Goal: Task Accomplishment & Management: Manage account settings

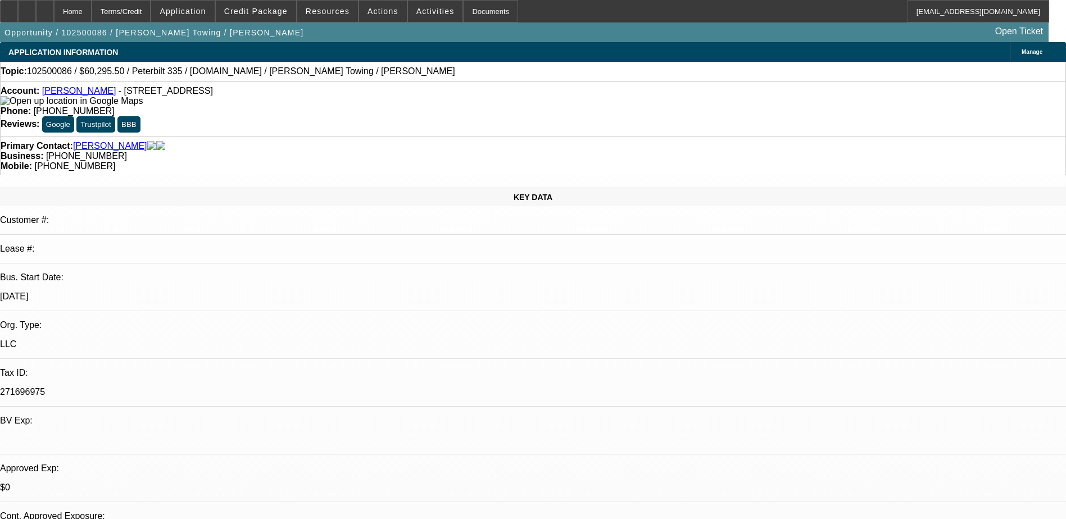
select select "0.15"
select select "2"
select select "0.1"
select select "4"
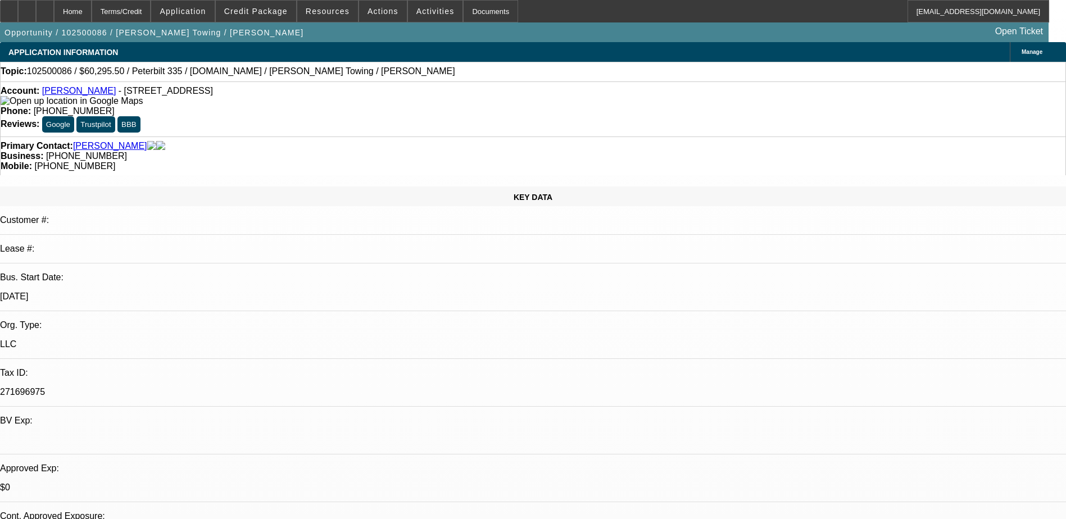
select select "0.1"
select select "2"
select select "0.1"
select select "4"
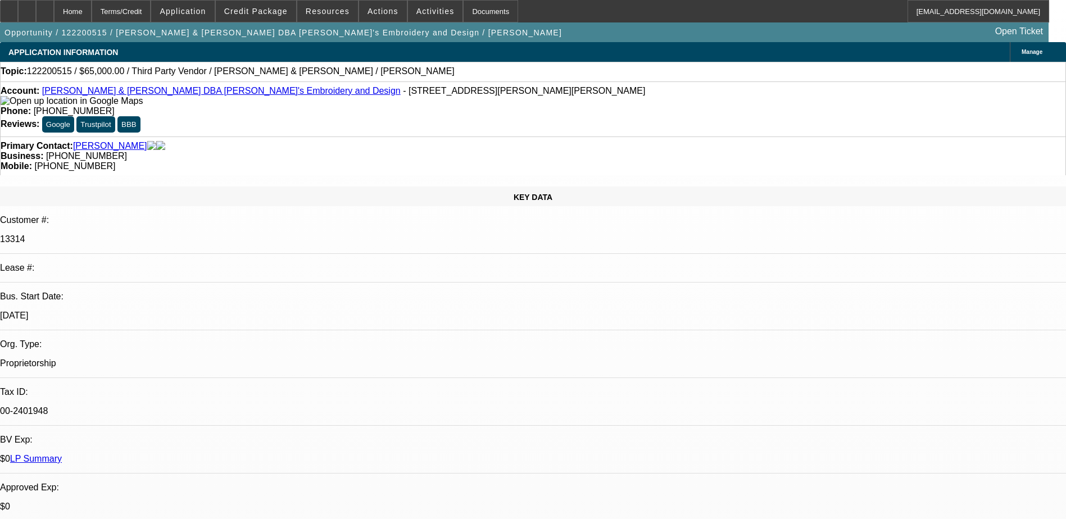
select select "0"
select select "2"
select select "0.1"
select select "4"
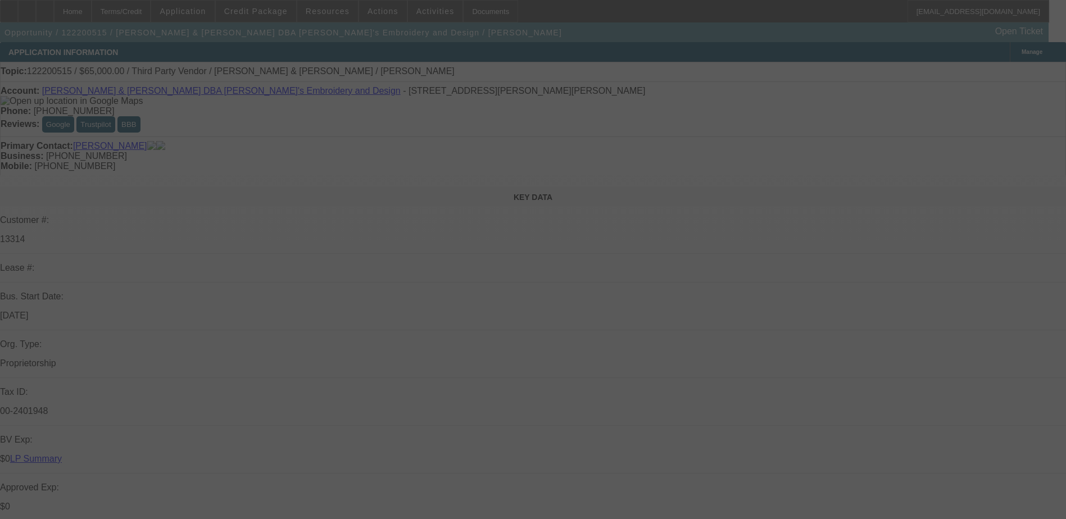
select select "0"
select select "2"
select select "0.1"
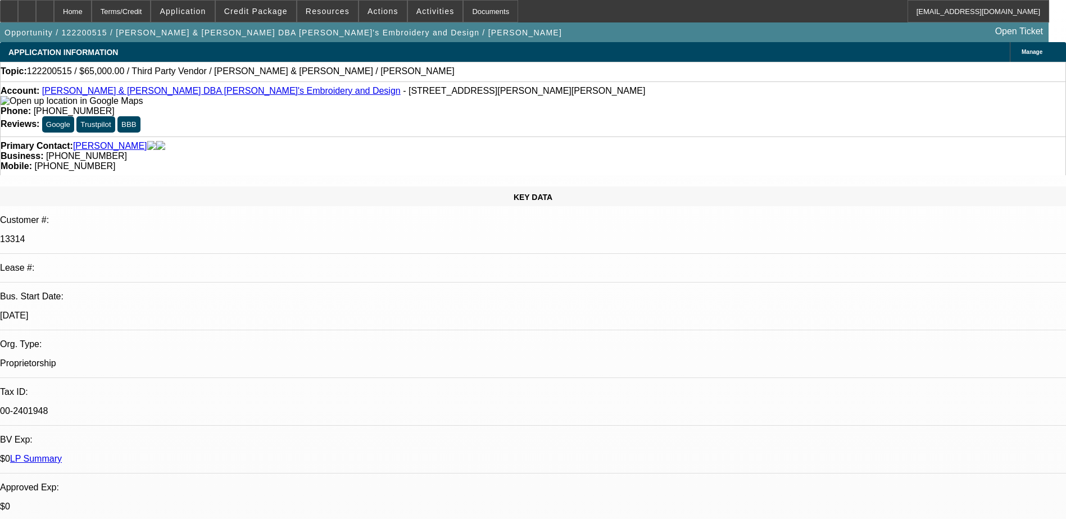
select select "1"
select select "2"
select select "4"
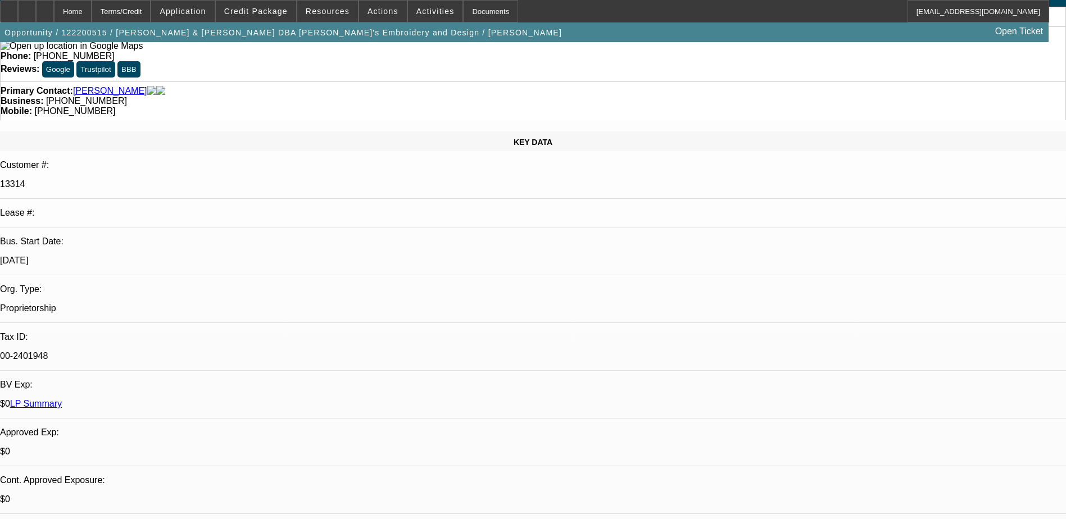
scroll to position [169, 0]
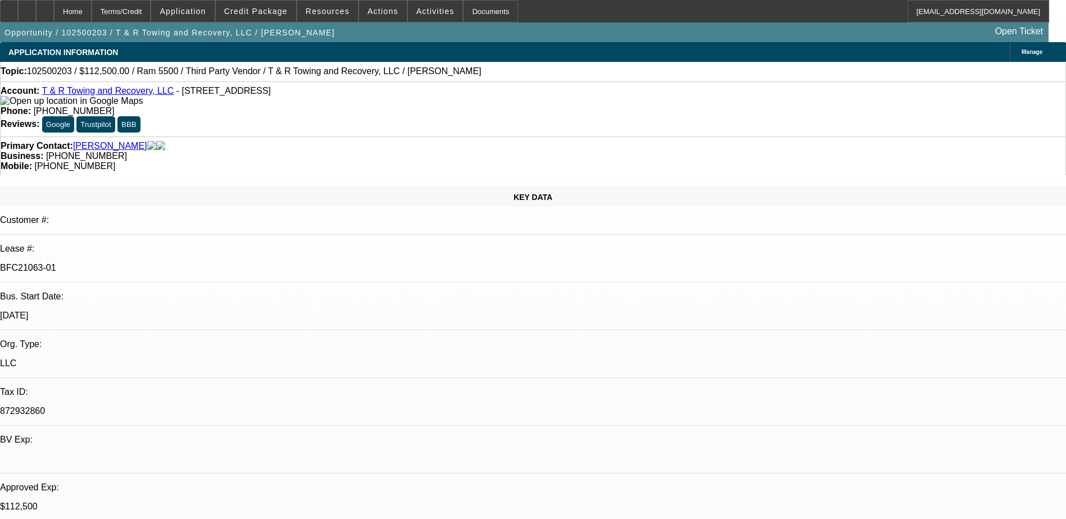
select select "0"
select select "0.1"
select select "0"
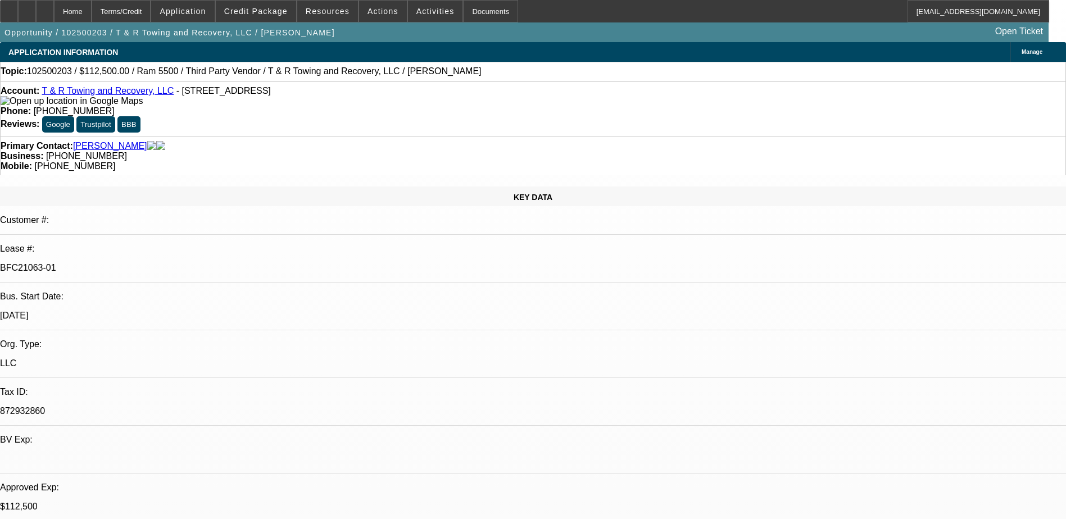
select select "0"
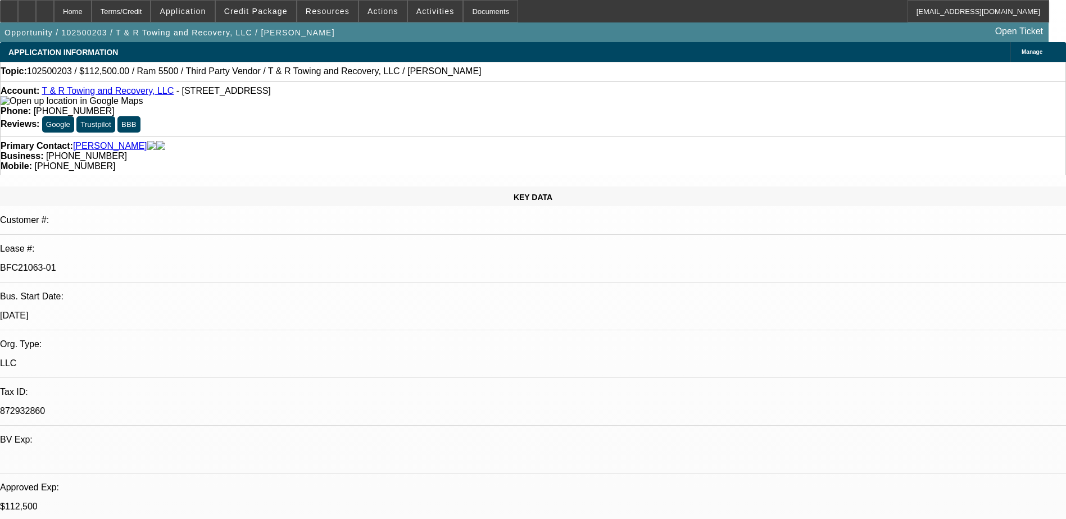
select select "0"
select select "1"
select select "3"
select select "4"
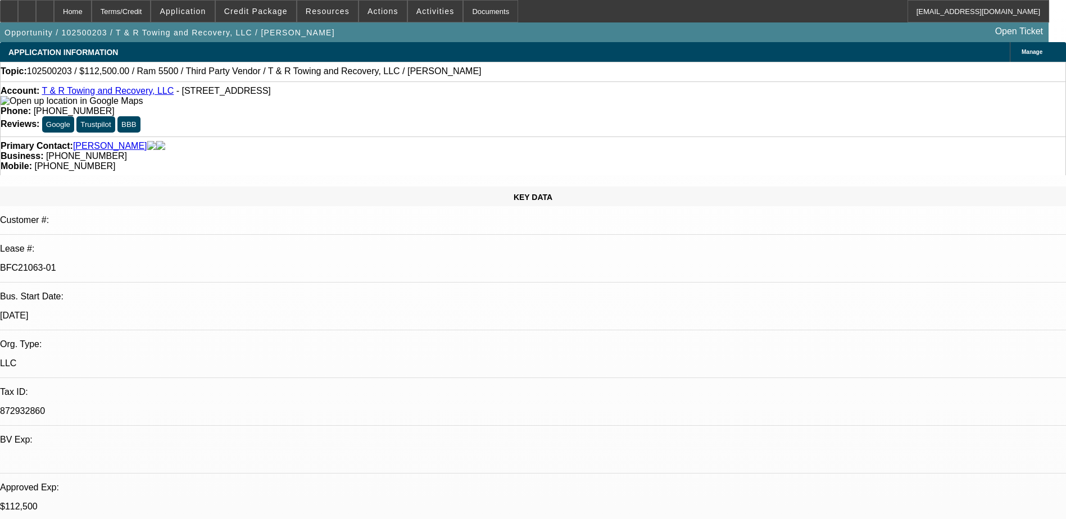
select select "1"
select select "3"
select select "6"
select select "1"
select select "3"
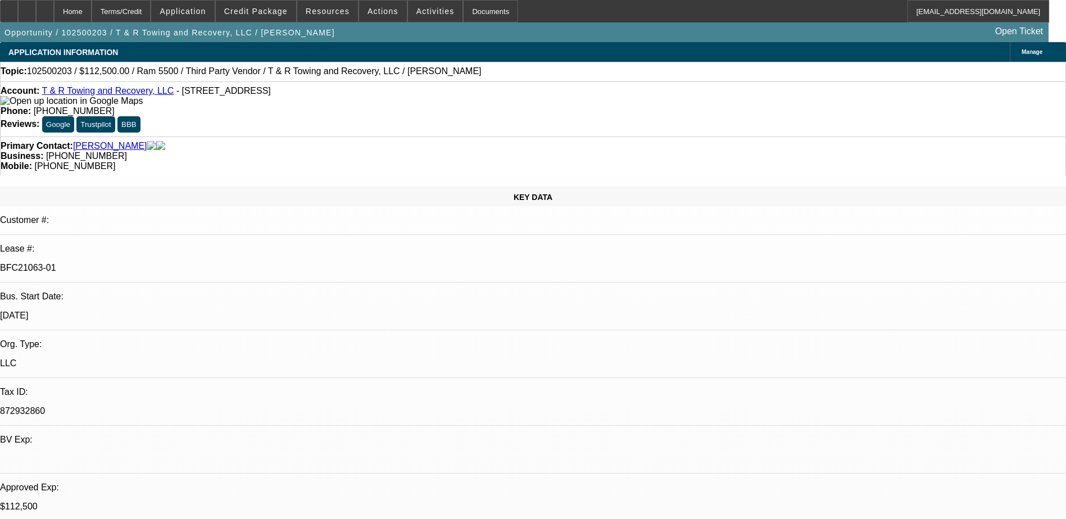
select select "6"
select select "1"
select select "3"
select select "6"
click at [260, 6] on span at bounding box center [256, 11] width 80 height 27
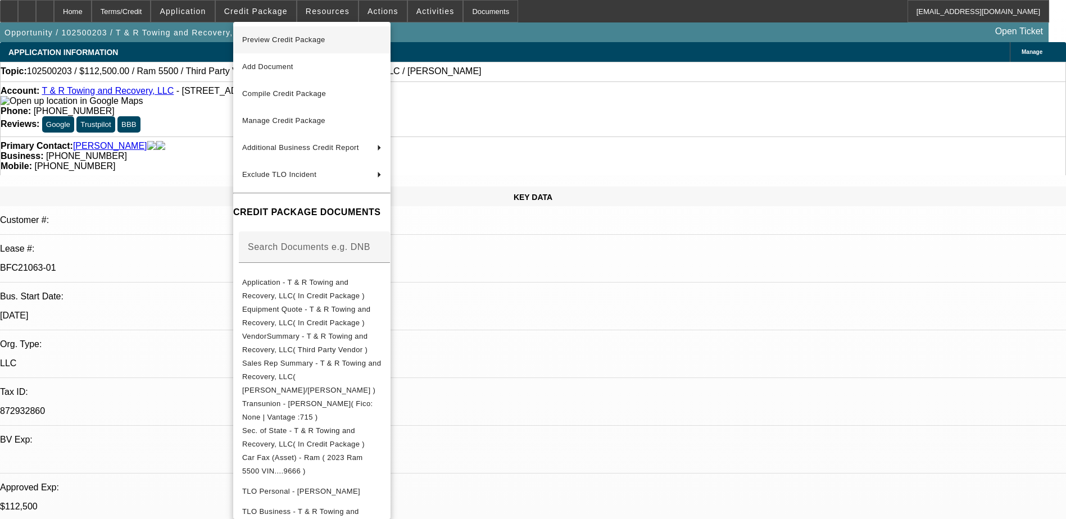
click at [334, 43] on span "Preview Credit Package" at bounding box center [311, 39] width 139 height 13
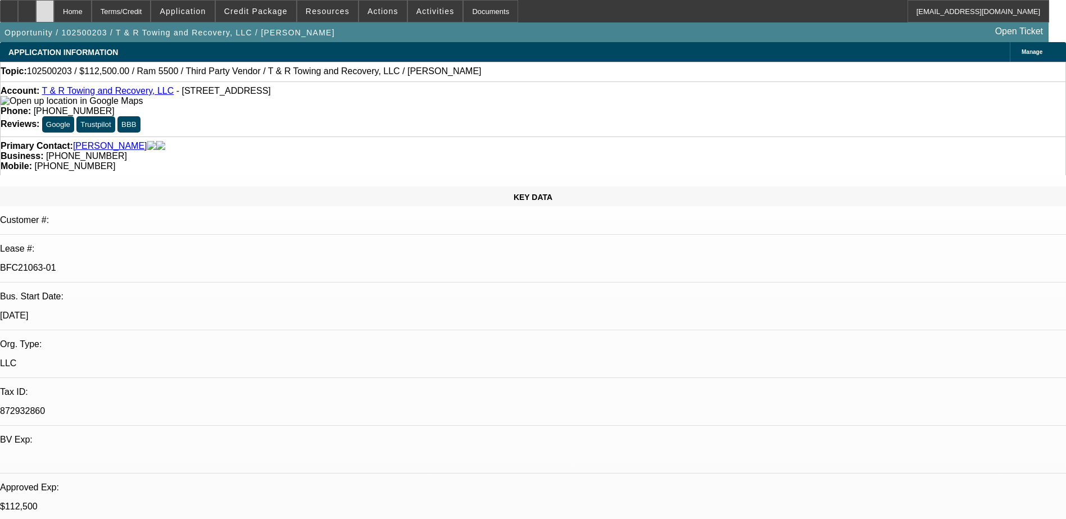
click at [54, 7] on div at bounding box center [45, 11] width 18 height 22
select select "0"
select select "0.1"
select select "0"
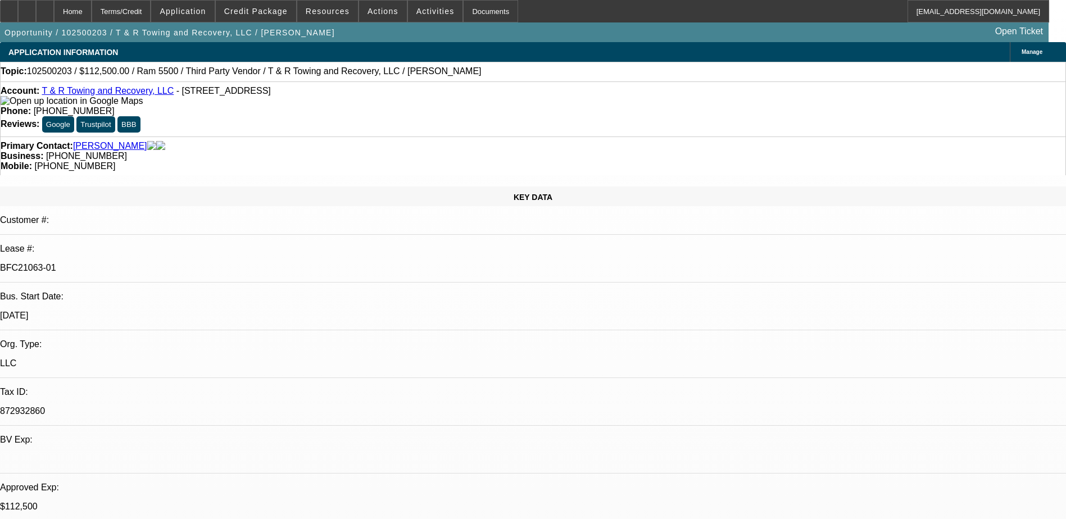
select select "0"
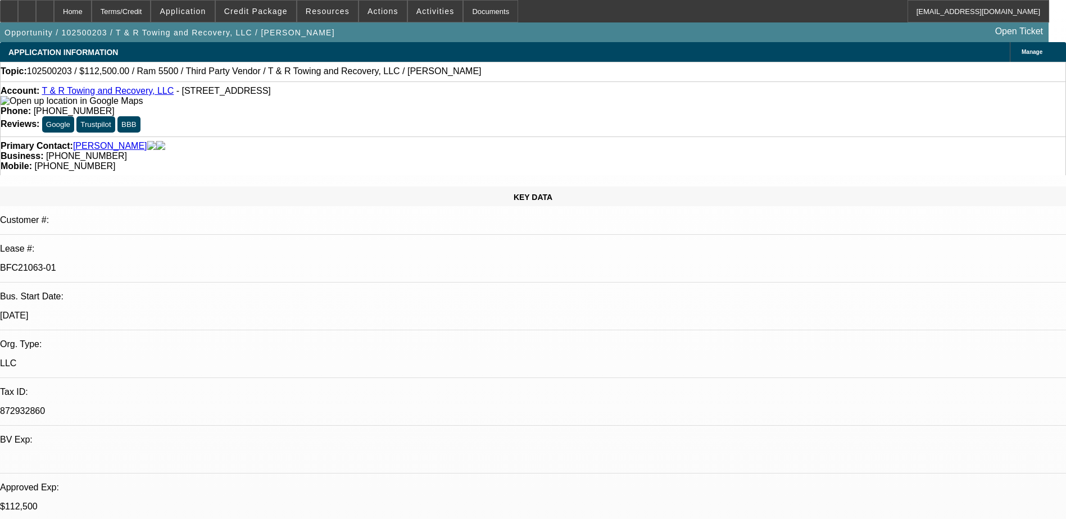
select select "0"
select select "1"
select select "3"
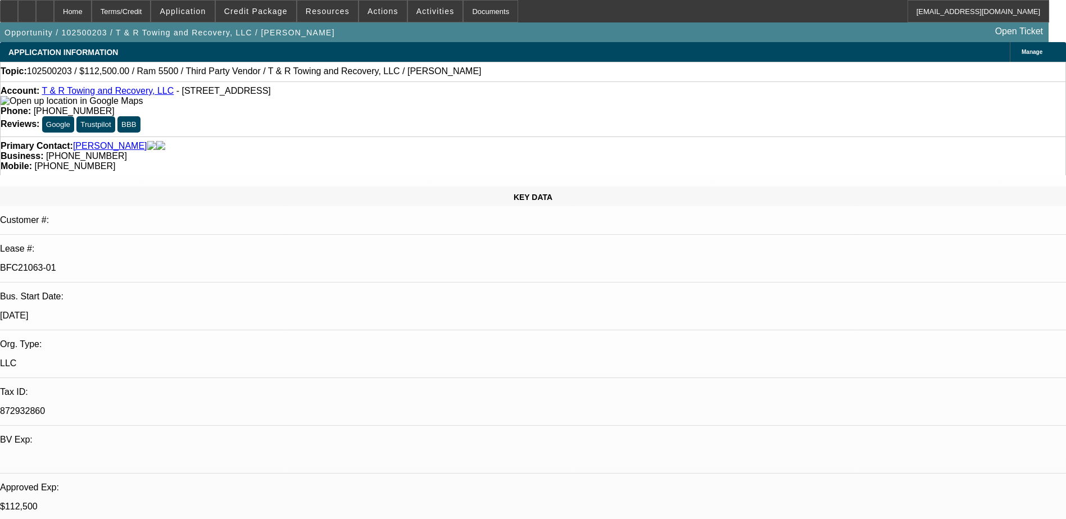
select select "4"
select select "1"
select select "3"
select select "6"
select select "1"
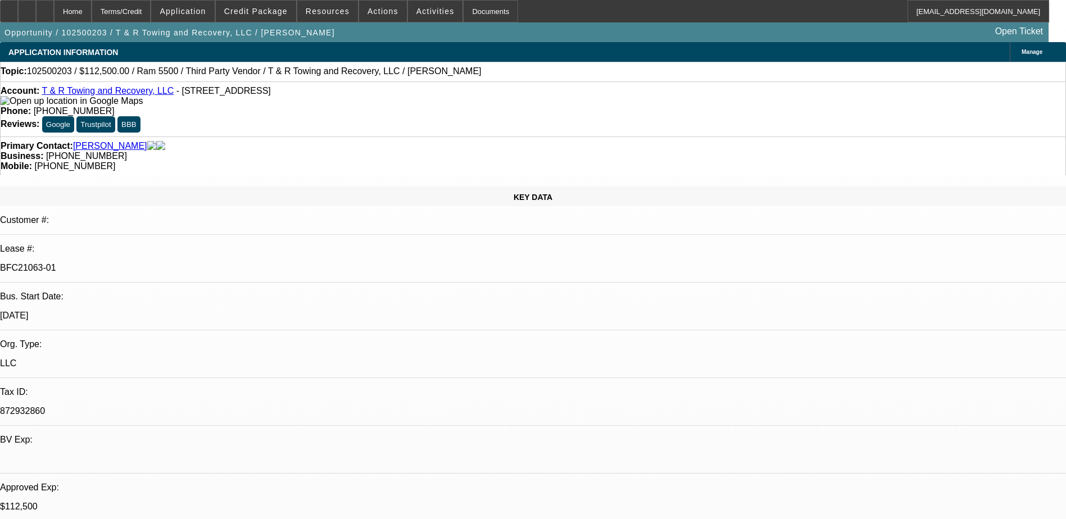
select select "3"
select select "6"
select select "1"
select select "3"
select select "6"
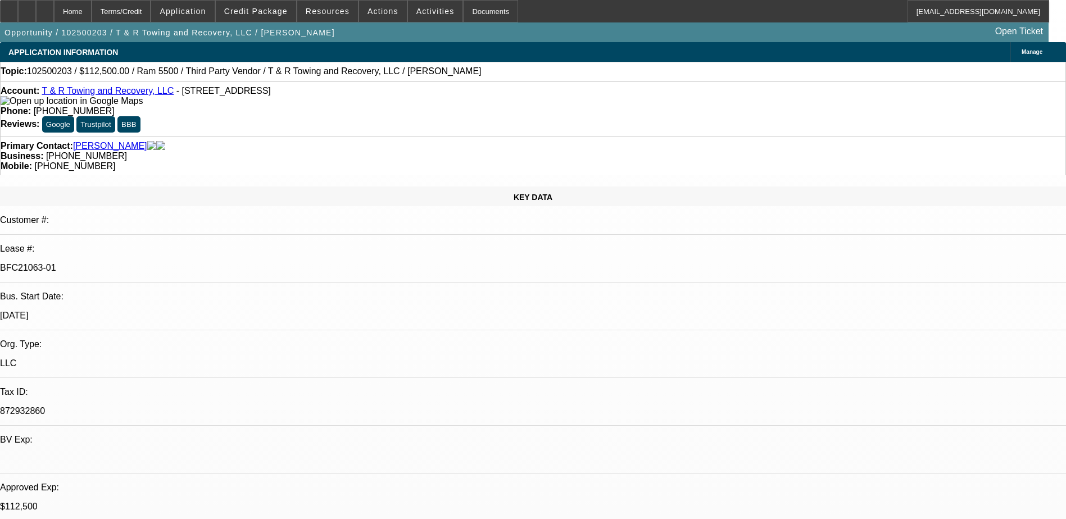
drag, startPoint x: 807, startPoint y: 225, endPoint x: 804, endPoint y: 243, distance: 17.6
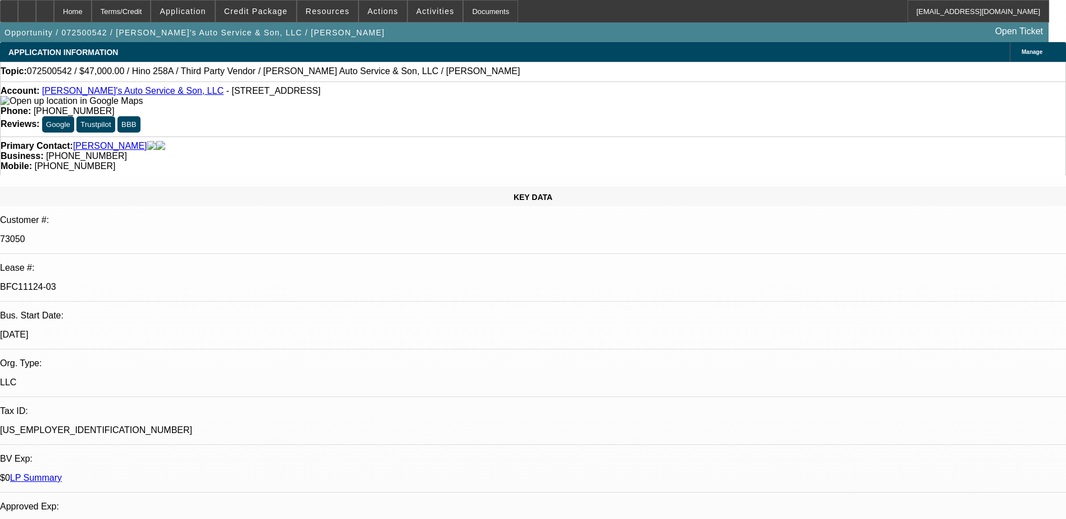
select select "0"
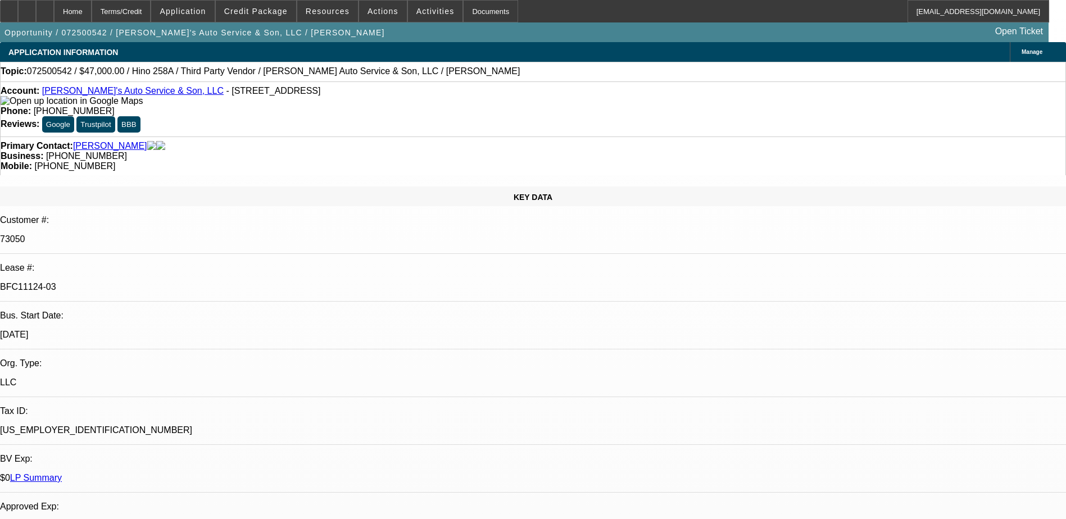
select select "0.1"
select select "0"
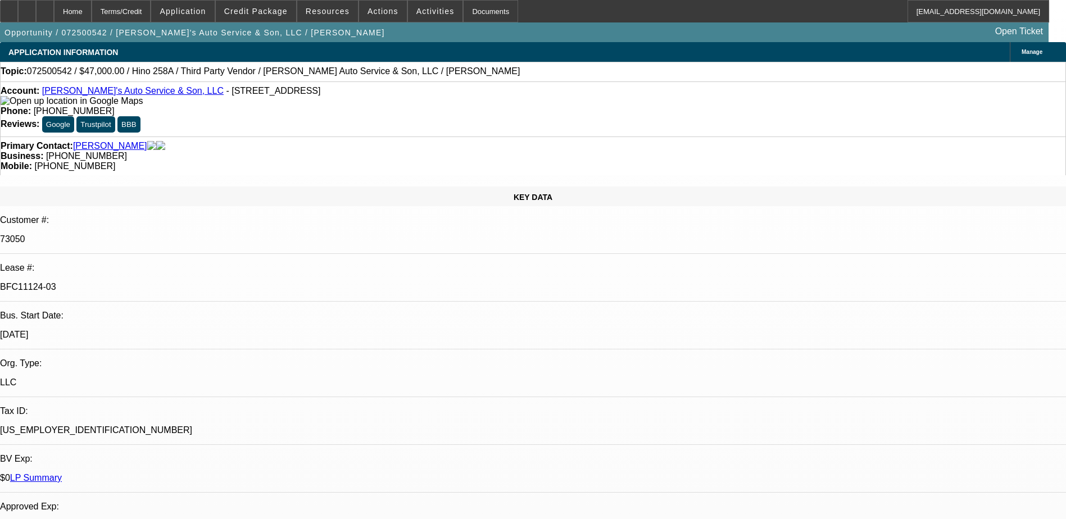
select select "0"
select select "1"
select select "6"
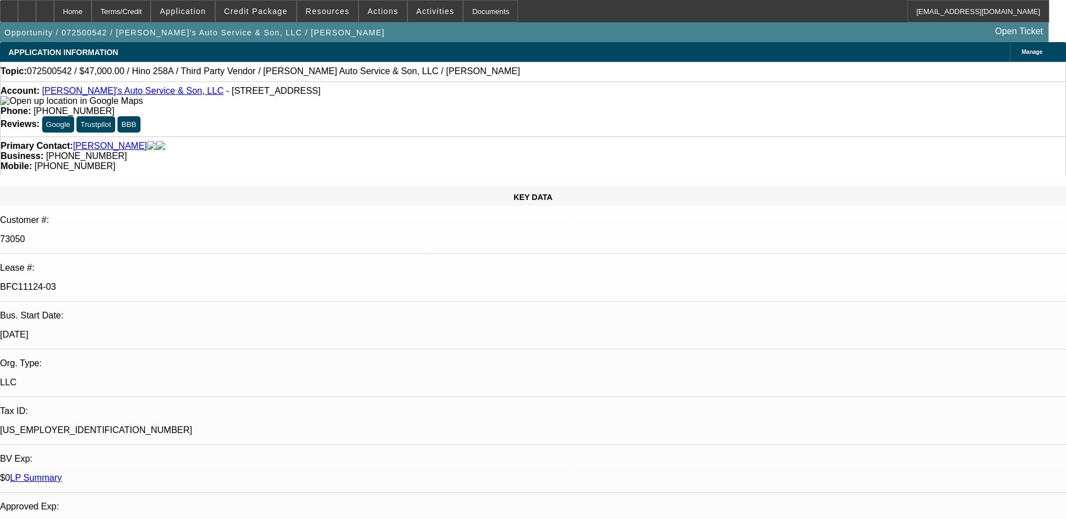
select select "1"
select select "4"
select select "1"
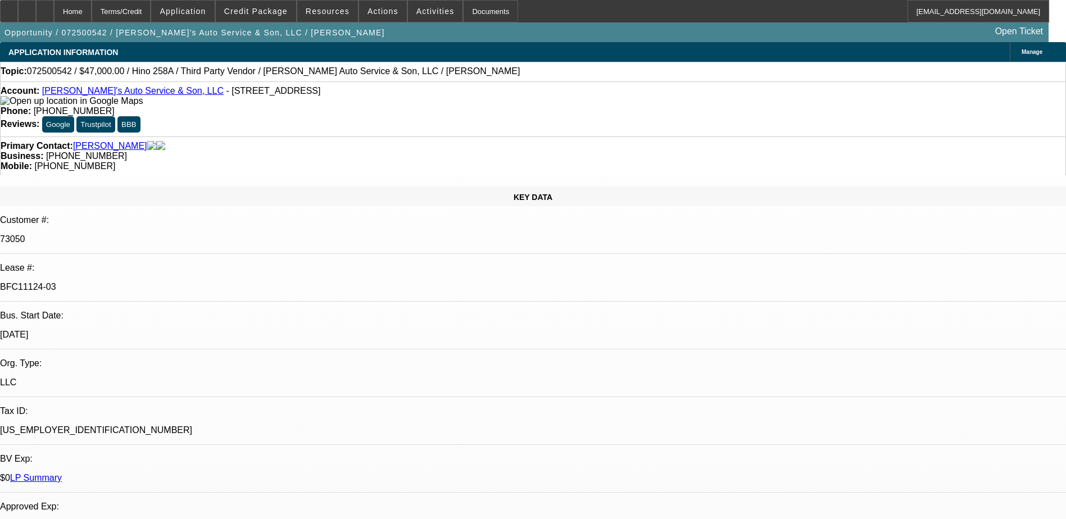
select select "6"
select select "1"
select select "6"
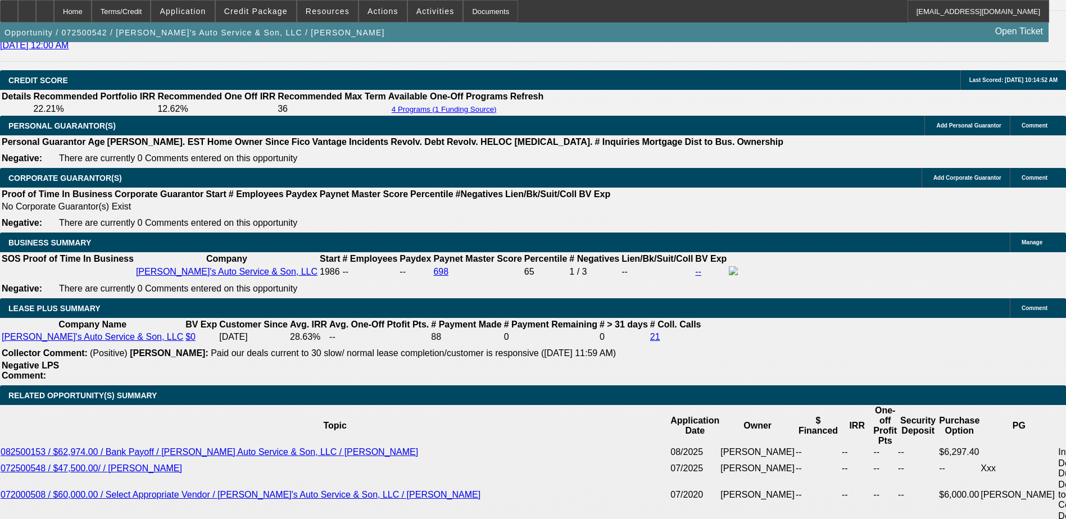
scroll to position [1742, 0]
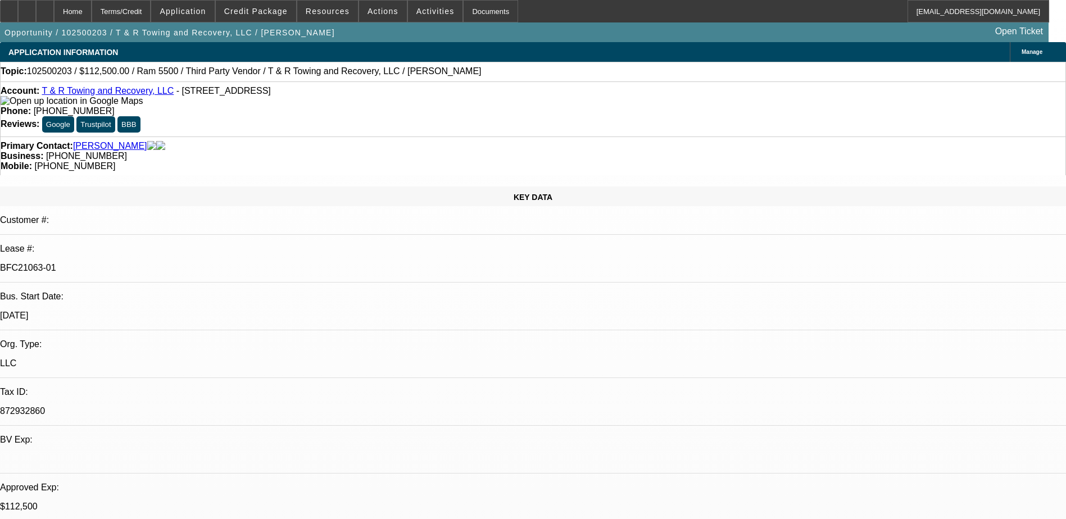
select select "0"
select select "0.1"
select select "0"
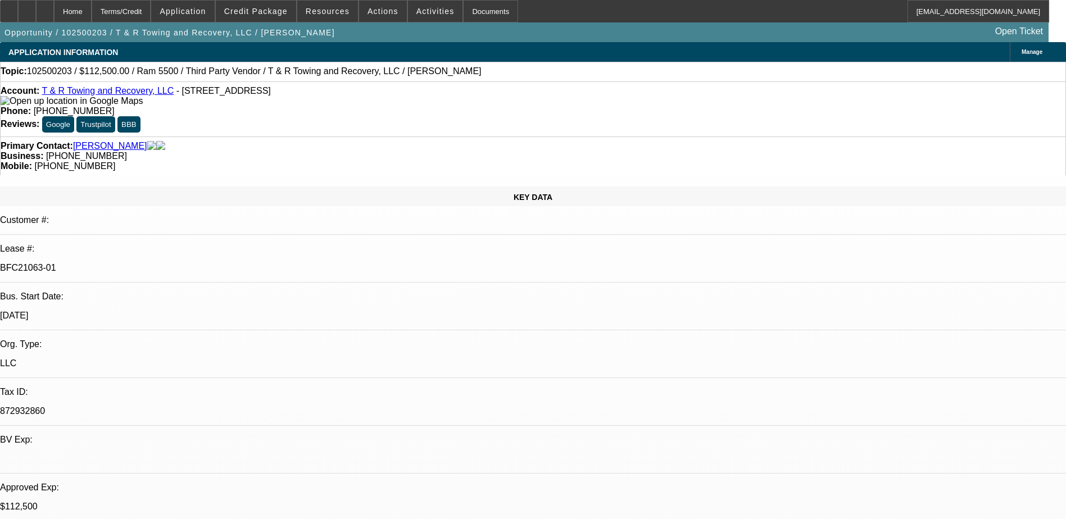
select select "0"
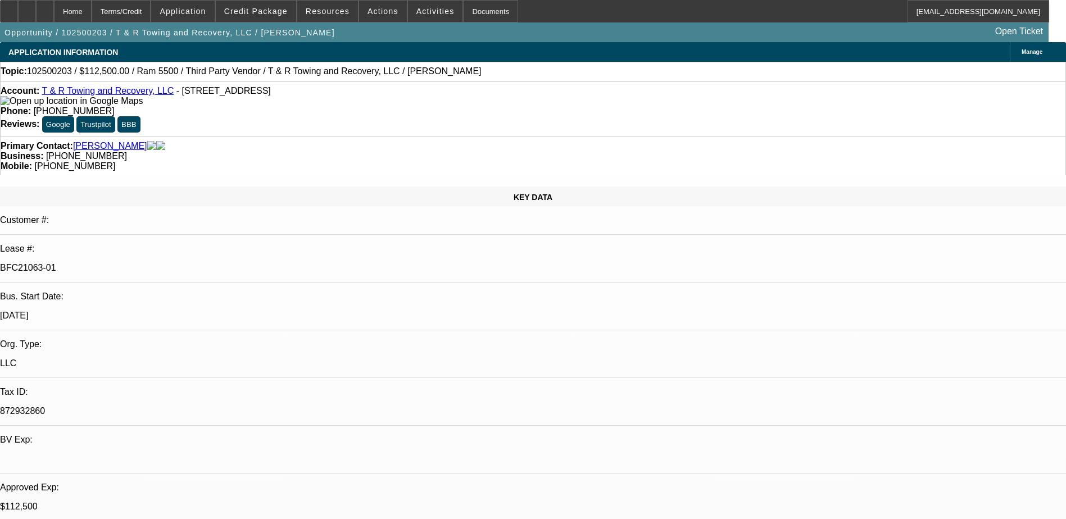
select select "0"
select select "1"
select select "3"
select select "4"
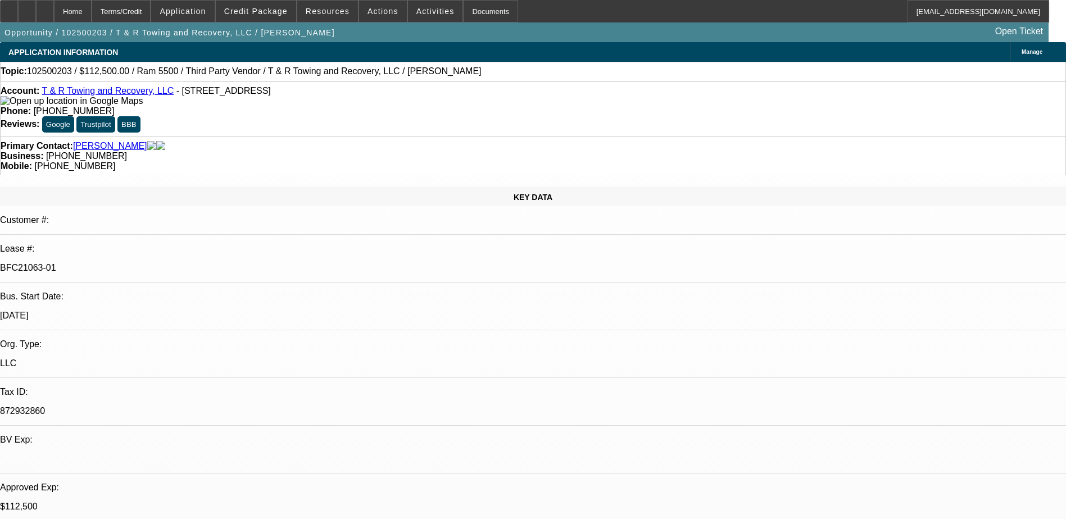
select select "1"
select select "3"
select select "6"
select select "1"
select select "3"
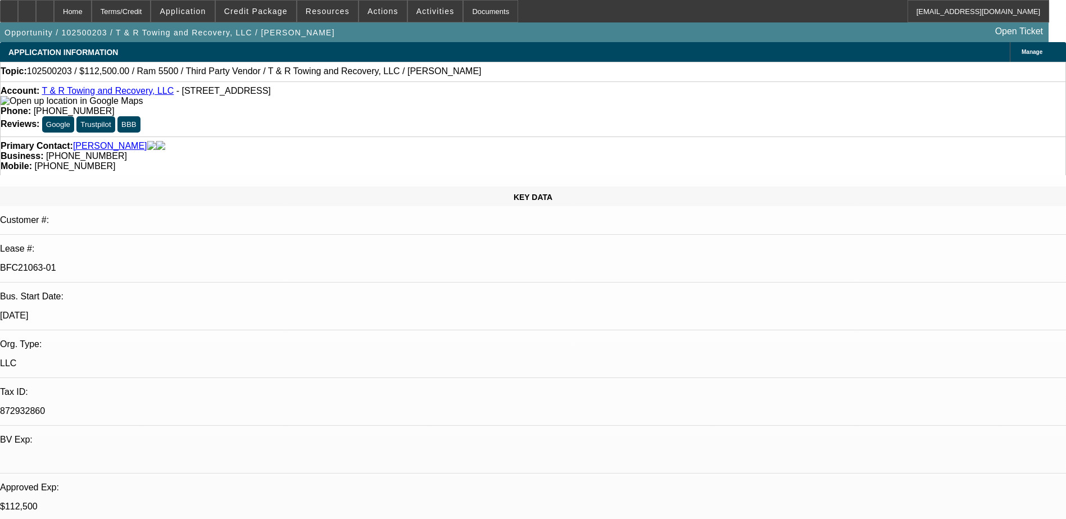
select select "6"
select select "1"
select select "3"
select select "6"
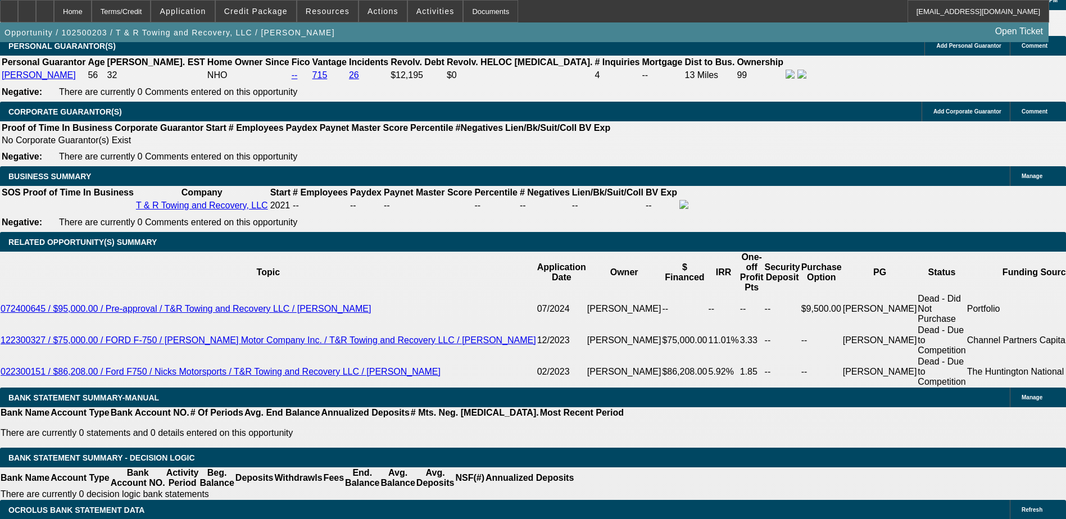
scroll to position [1799, 0]
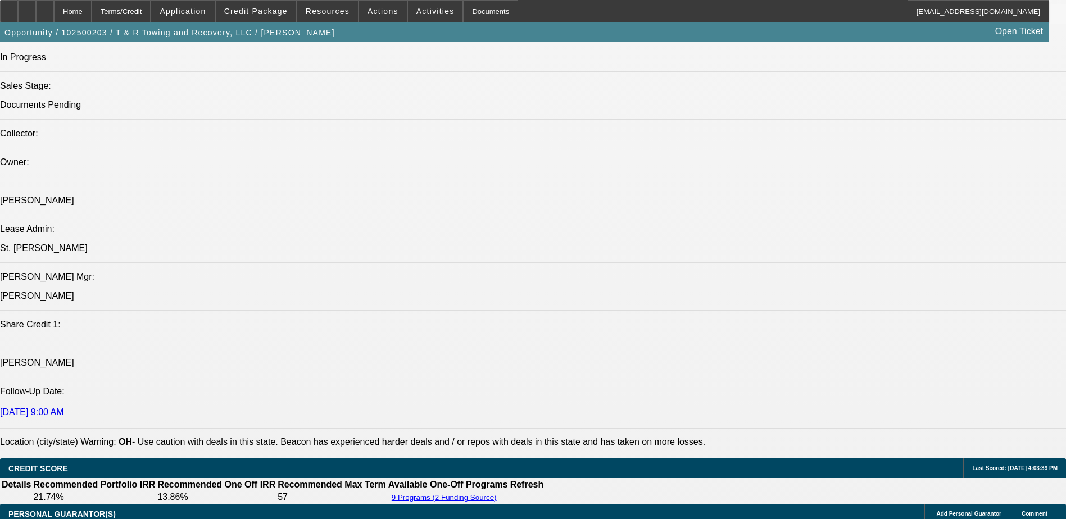
scroll to position [1237, 0]
